Goal: Information Seeking & Learning: Compare options

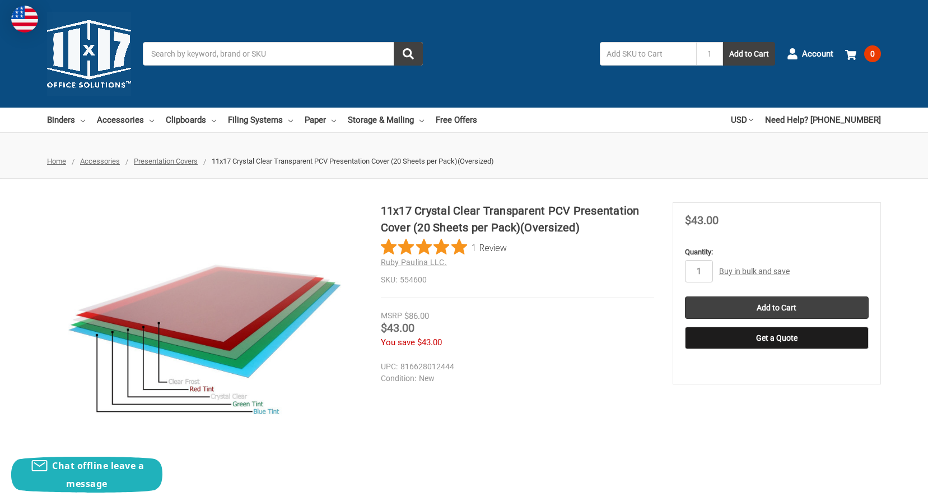
click at [181, 165] on span "Presentation Covers" at bounding box center [166, 161] width 64 height 8
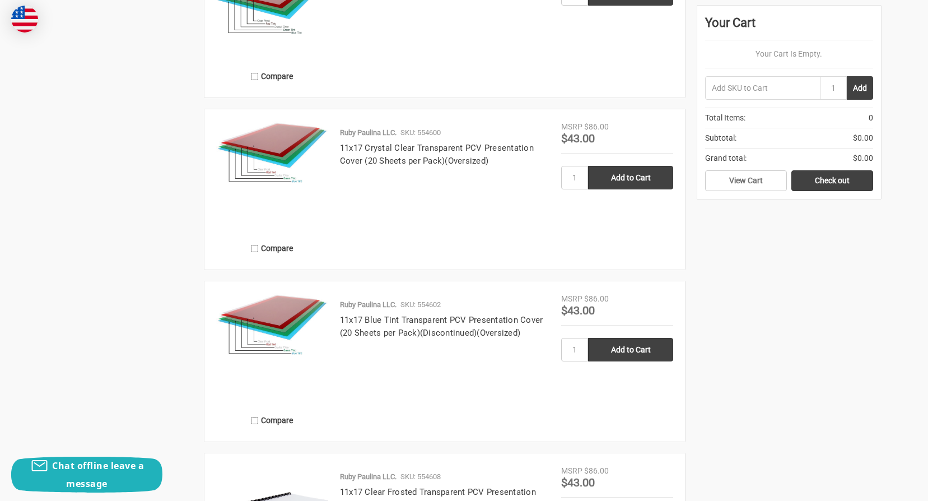
scroll to position [1232, 0]
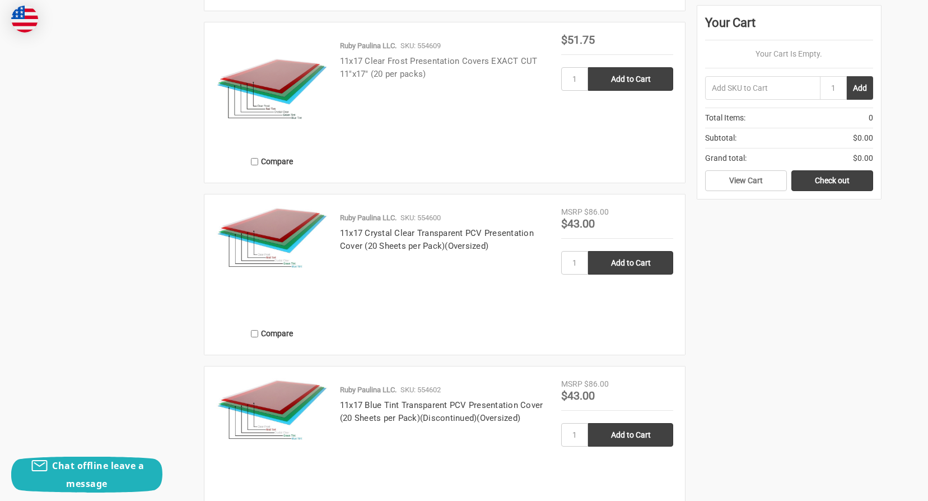
click at [379, 76] on link "11x17 Clear Frost Presentation Covers EXACT CUT 11"x17" (20 per packs)" at bounding box center [439, 67] width 198 height 23
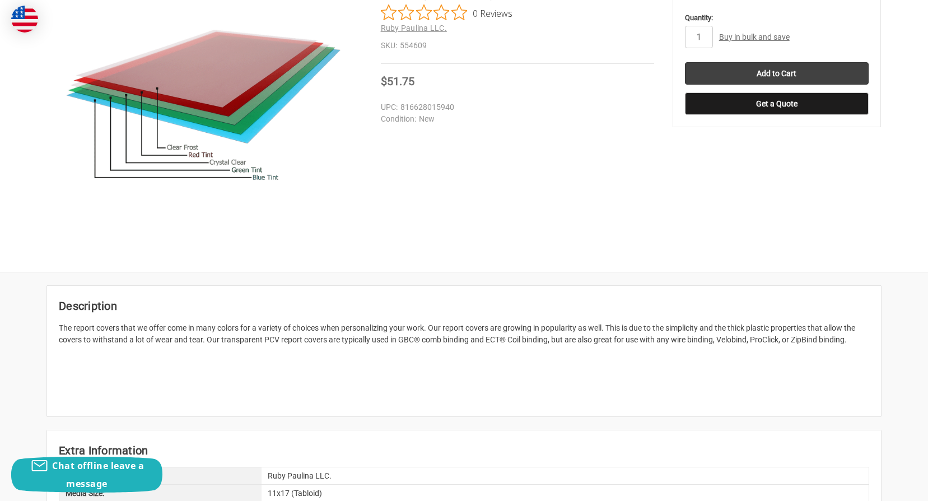
scroll to position [336, 0]
